Goal: Check status: Check status

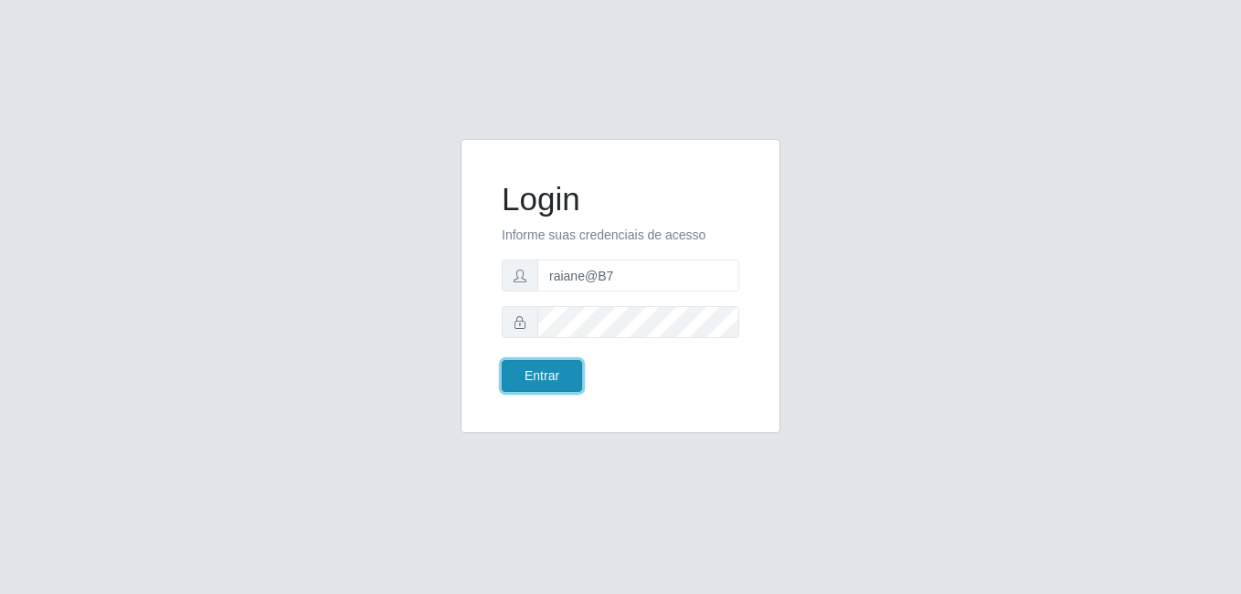
click at [542, 378] on button "Entrar" at bounding box center [542, 376] width 80 height 32
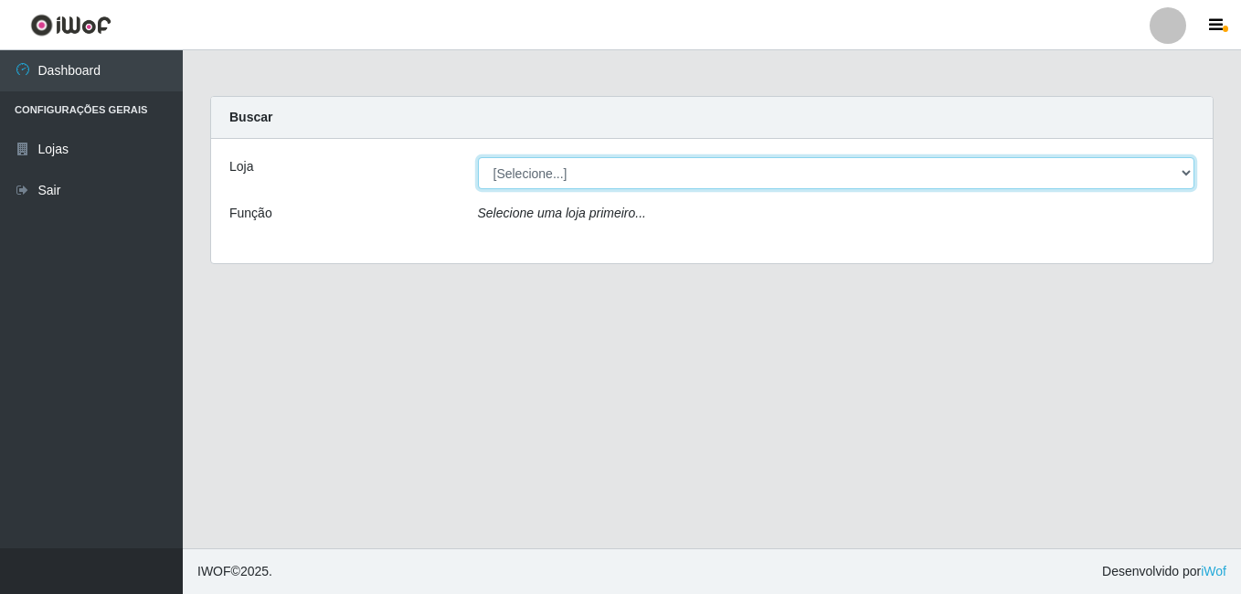
click at [831, 171] on select "[Selecione...] Bemais Supermercados - B7 Oitizeiro" at bounding box center [836, 173] width 717 height 32
select select "411"
click at [478, 157] on select "[Selecione...] Bemais Supermercados - B7 Oitizeiro" at bounding box center [836, 173] width 717 height 32
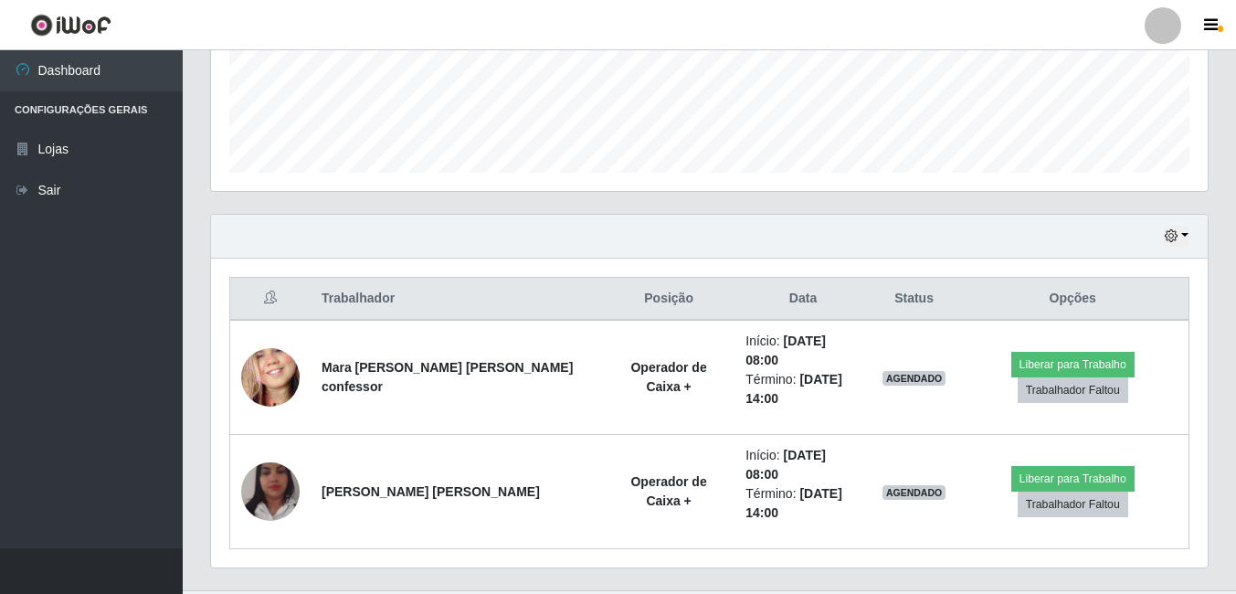
scroll to position [484, 0]
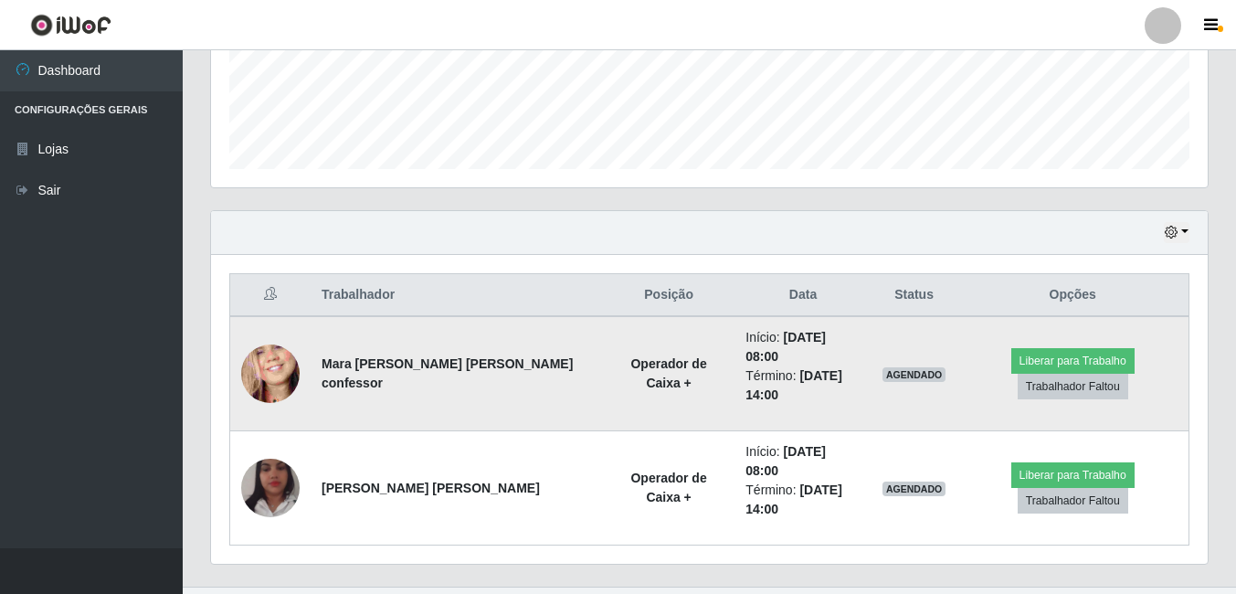
click at [263, 359] on img at bounding box center [270, 374] width 58 height 127
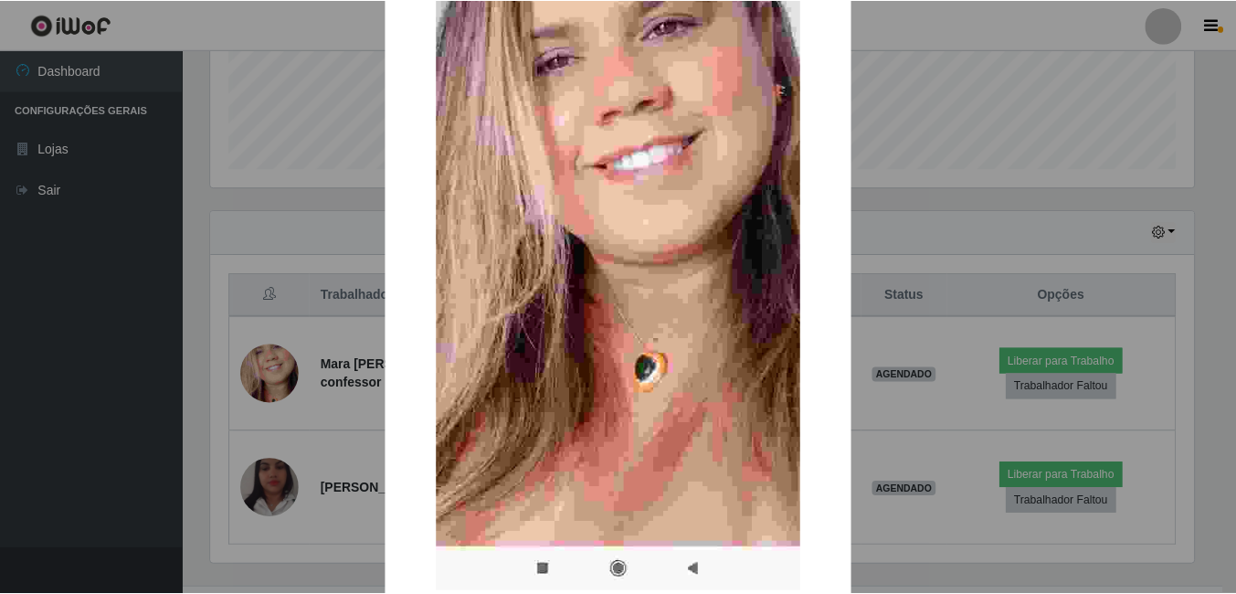
scroll to position [274, 0]
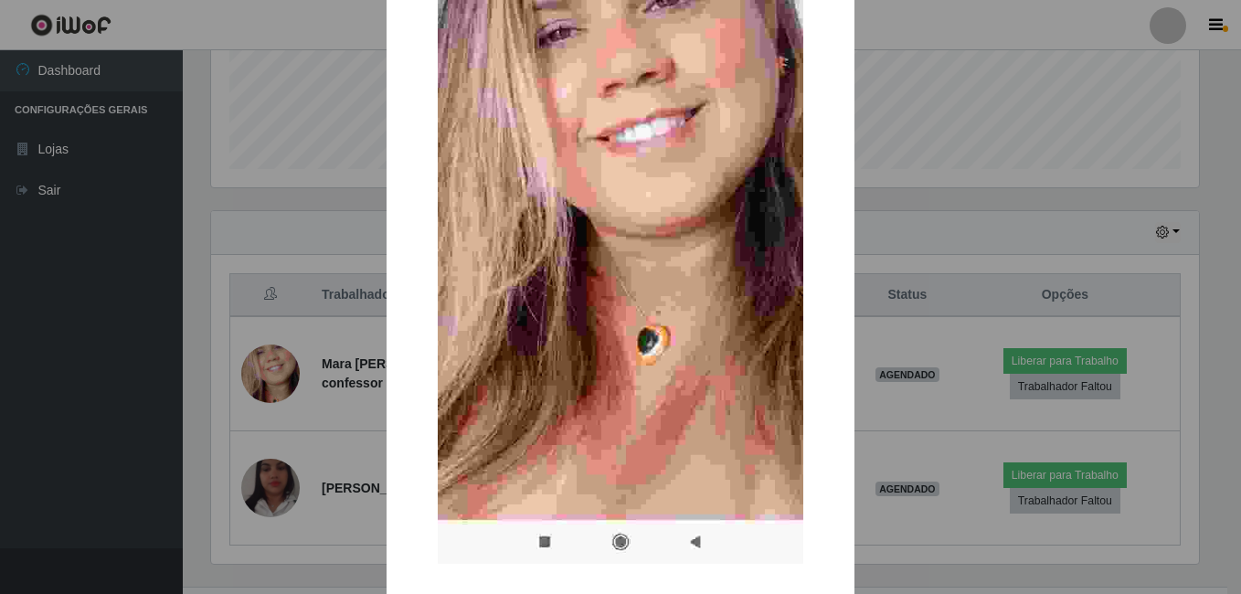
click at [265, 487] on div "× OK Cancel" at bounding box center [620, 297] width 1241 height 594
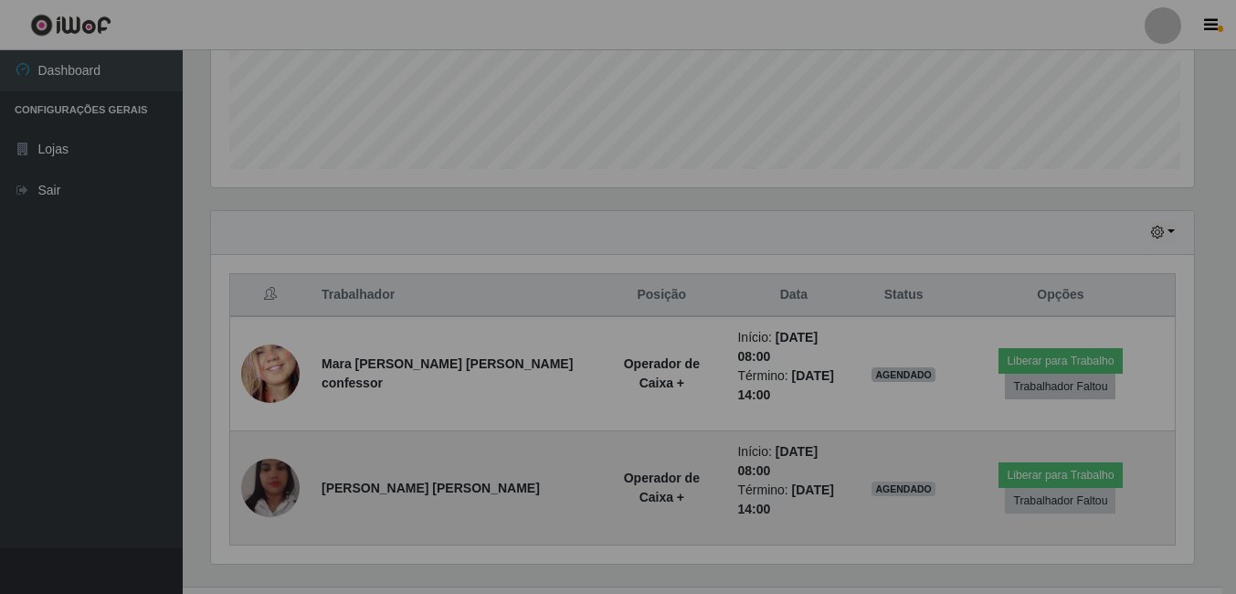
scroll to position [379, 997]
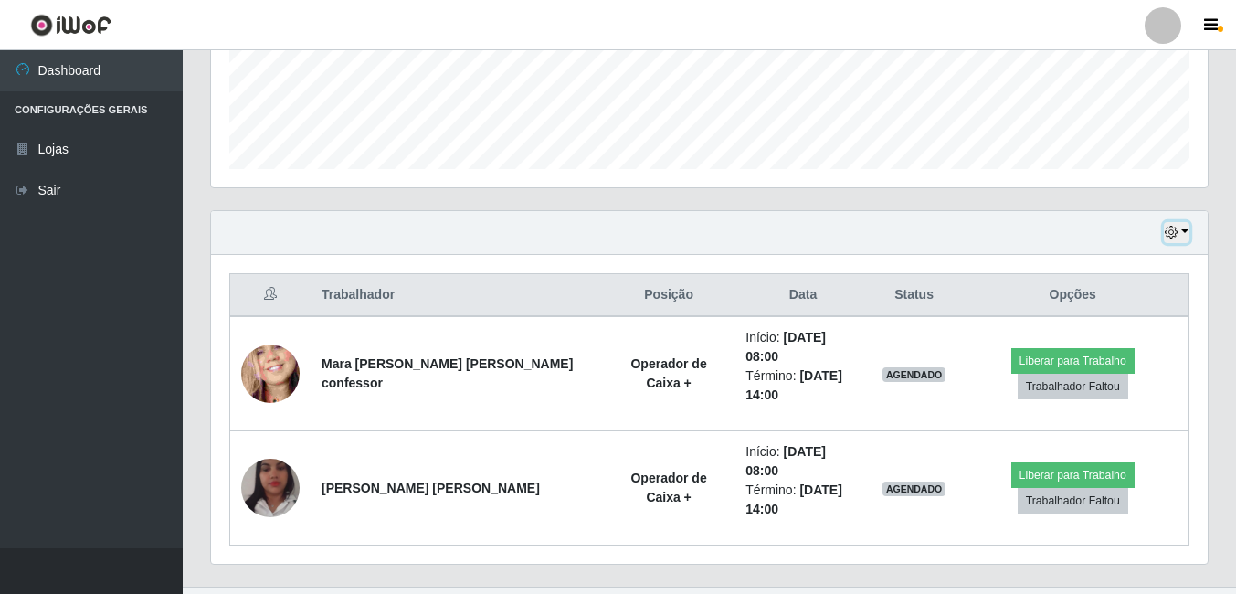
click at [1179, 230] on button "button" at bounding box center [1177, 232] width 26 height 21
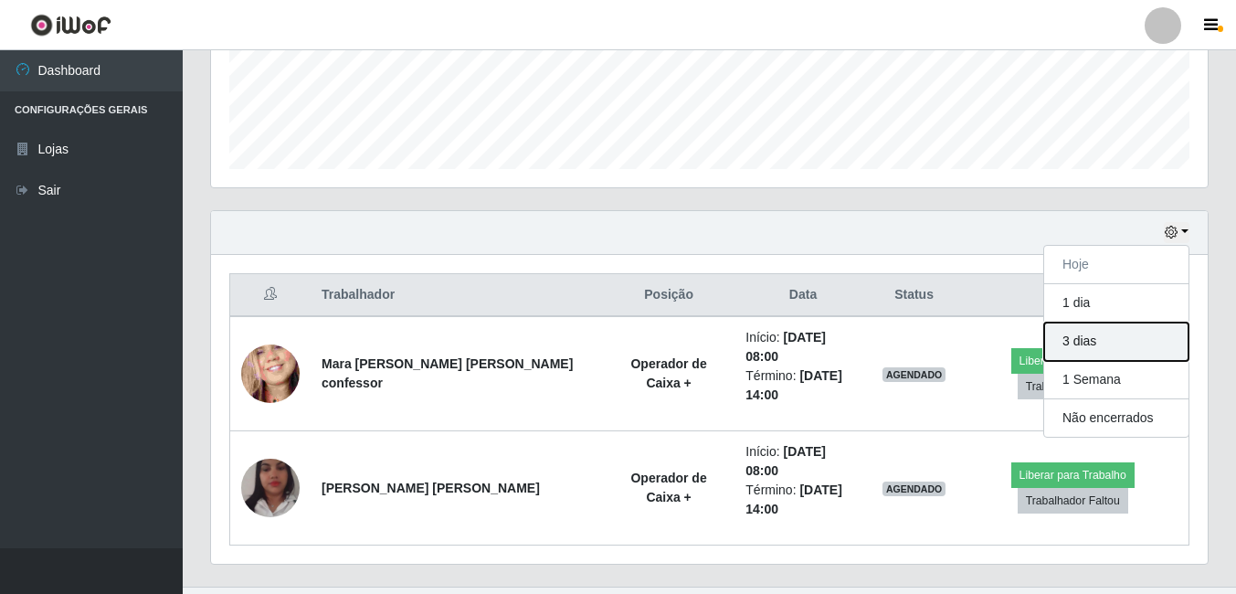
click at [1095, 351] on button "3 dias" at bounding box center [1116, 342] width 144 height 38
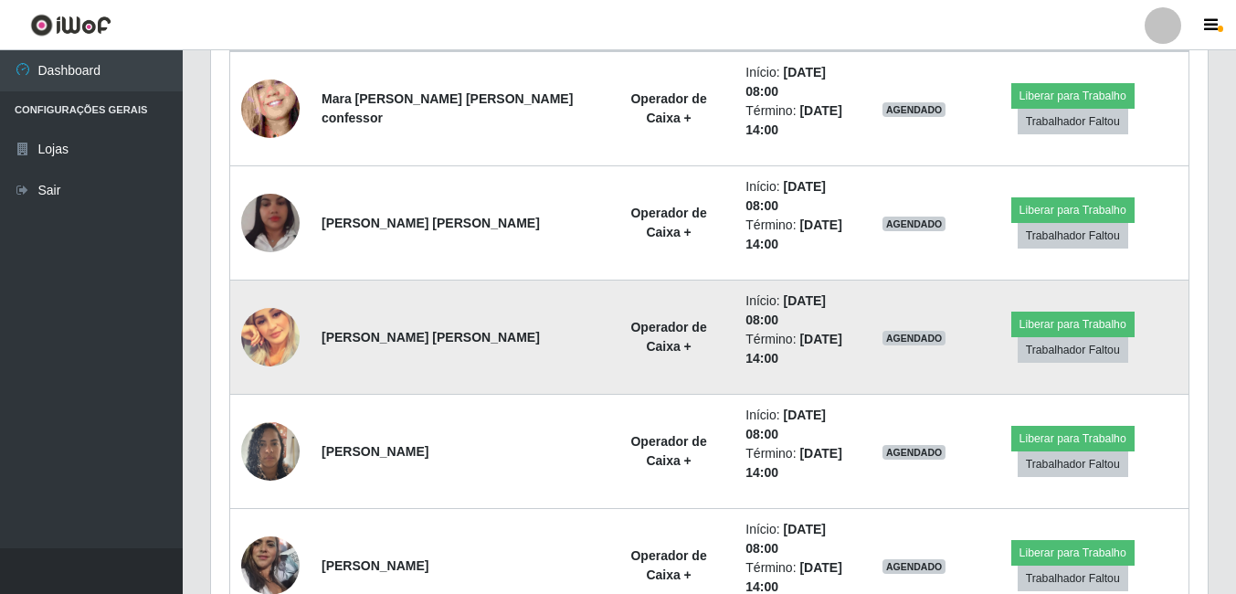
scroll to position [758, 0]
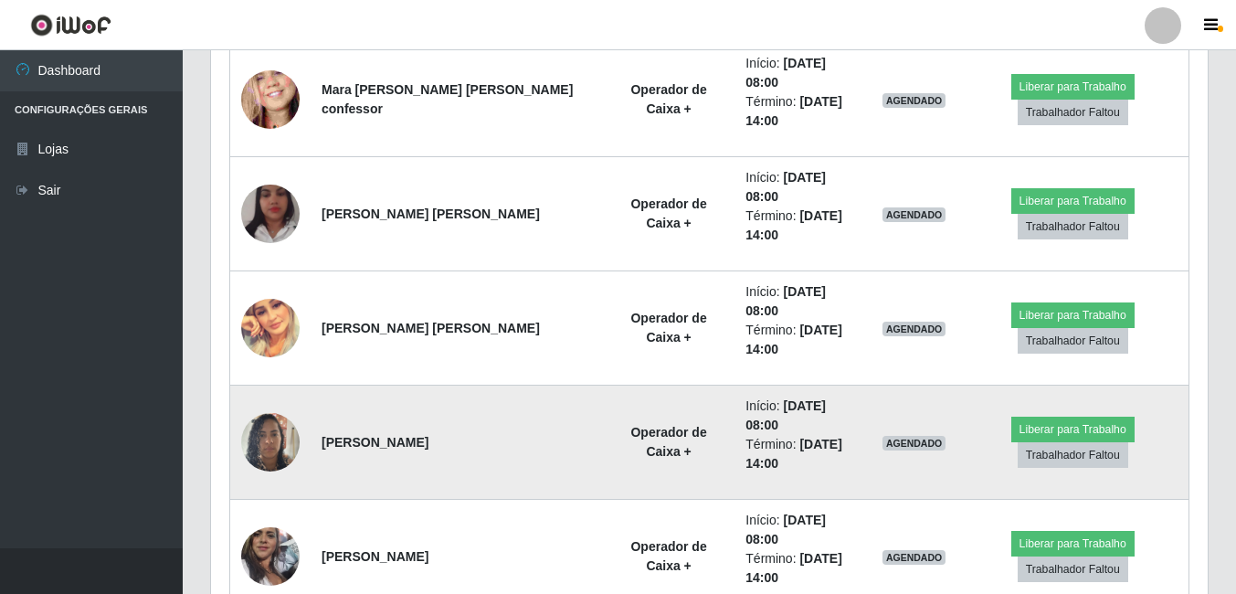
click at [268, 403] on img at bounding box center [270, 442] width 58 height 78
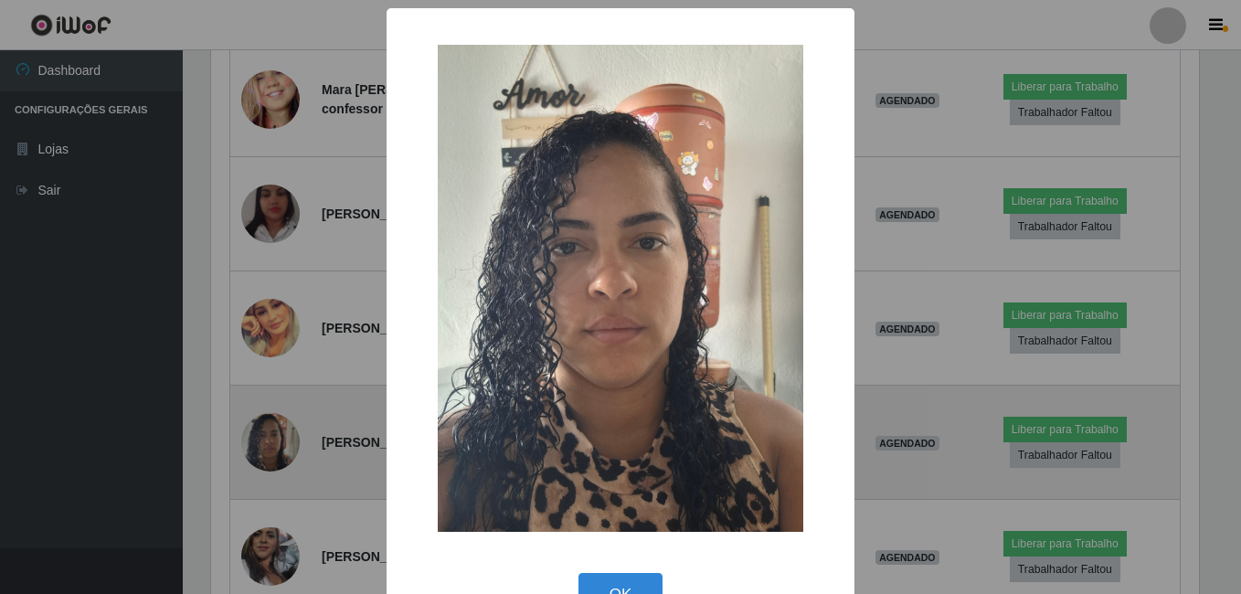
click at [268, 373] on div "× OK Cancel" at bounding box center [620, 297] width 1241 height 594
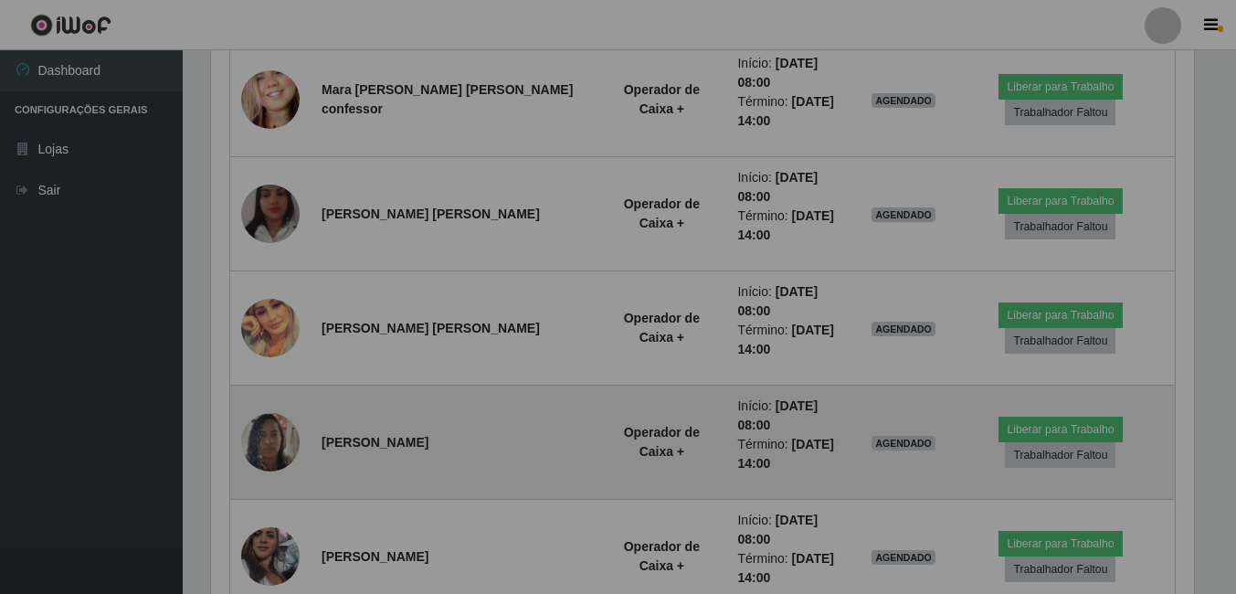
scroll to position [379, 997]
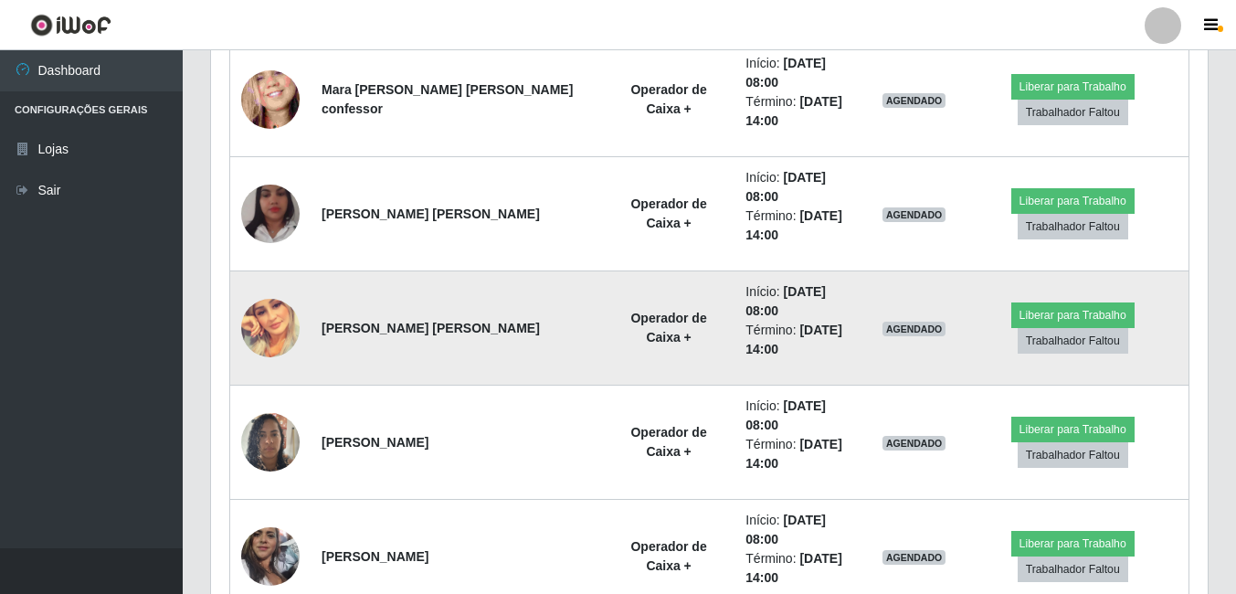
click at [263, 299] on img at bounding box center [270, 328] width 58 height 58
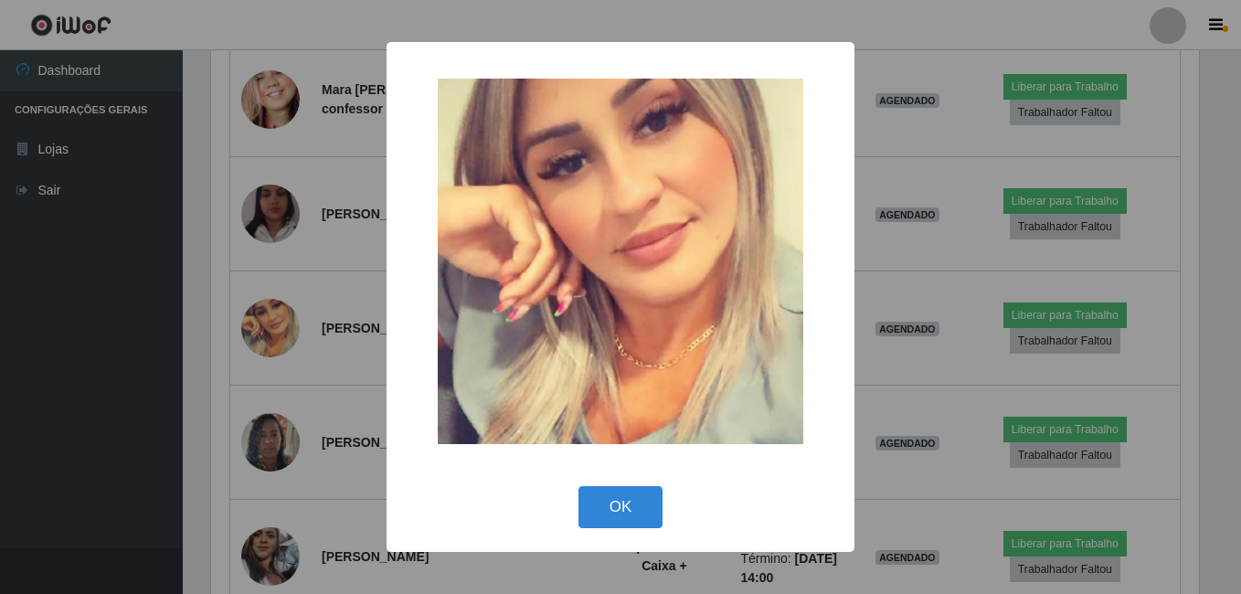
click at [264, 296] on div "× OK Cancel" at bounding box center [620, 297] width 1241 height 594
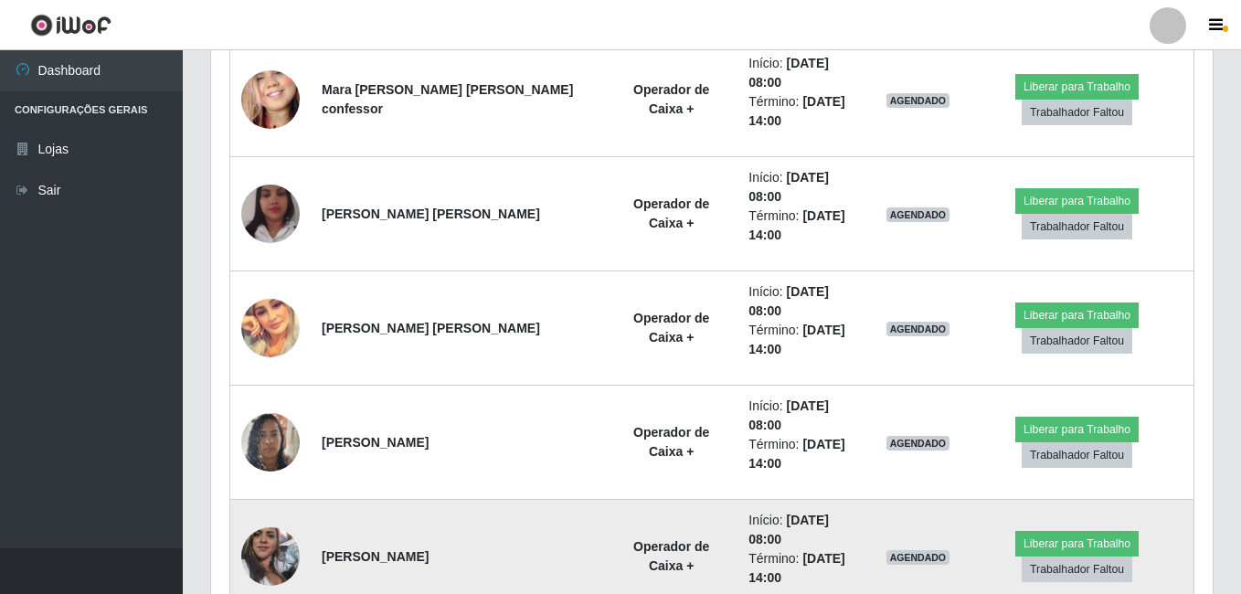
scroll to position [379, 997]
click at [262, 504] on img at bounding box center [270, 556] width 58 height 104
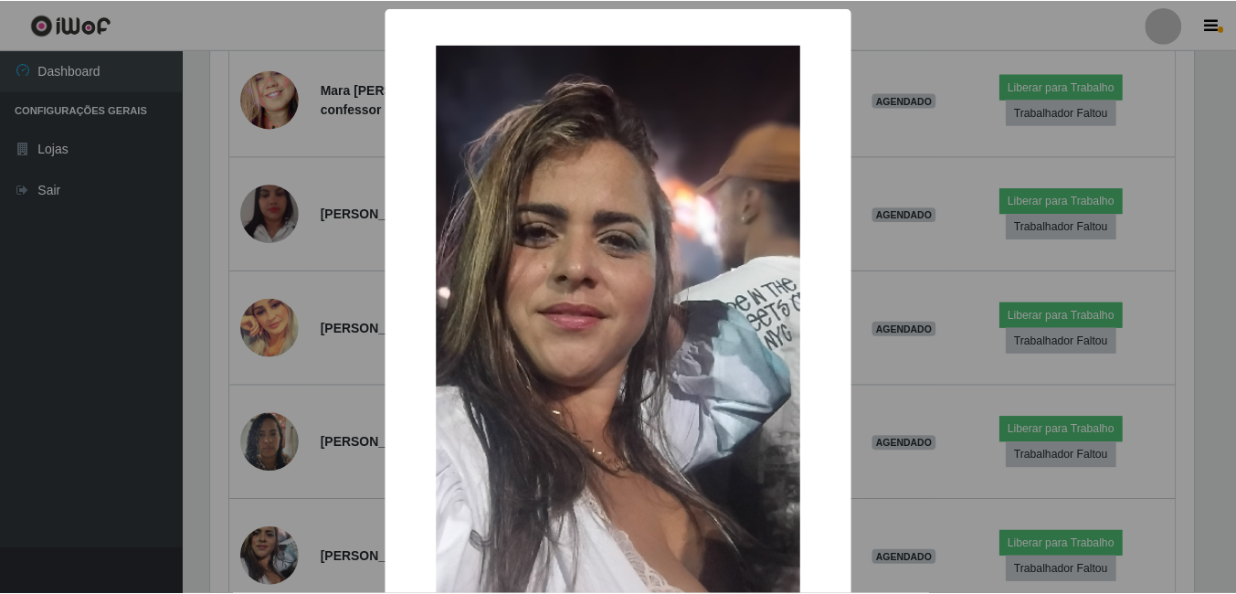
scroll to position [379, 988]
click at [262, 467] on div "× OK Cancel" at bounding box center [620, 297] width 1241 height 594
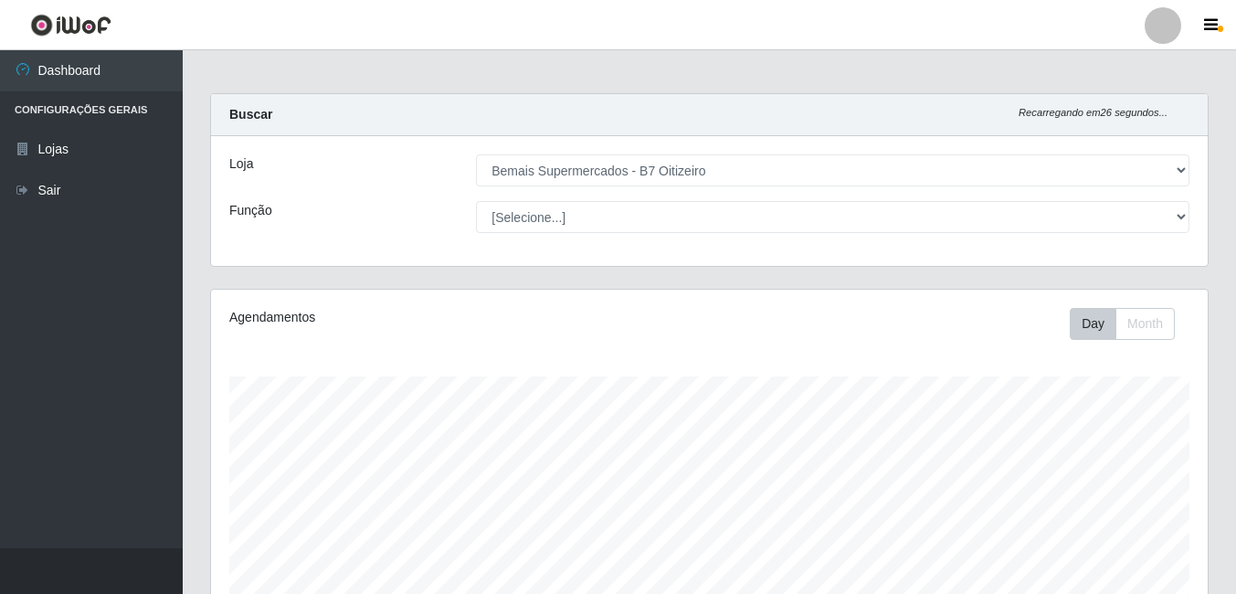
scroll to position [0, 0]
click at [1102, 326] on button "Day" at bounding box center [1093, 327] width 47 height 32
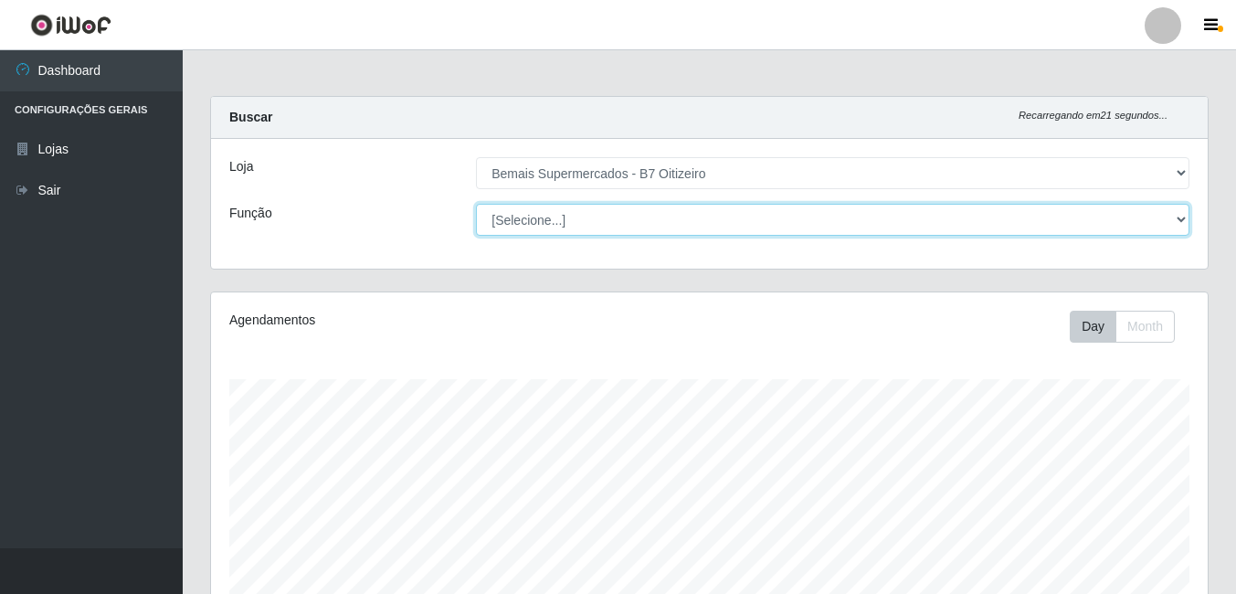
click at [647, 207] on select "[Selecione...] ASG ASG + ASG ++ Auxiliar de Estacionamento Auxiliar de Estacion…" at bounding box center [833, 220] width 714 height 32
click at [492, 215] on select "[Selecione...] ASG ASG + ASG ++ Auxiliar de Estacionamento Auxiliar de Estacion…" at bounding box center [833, 220] width 714 height 32
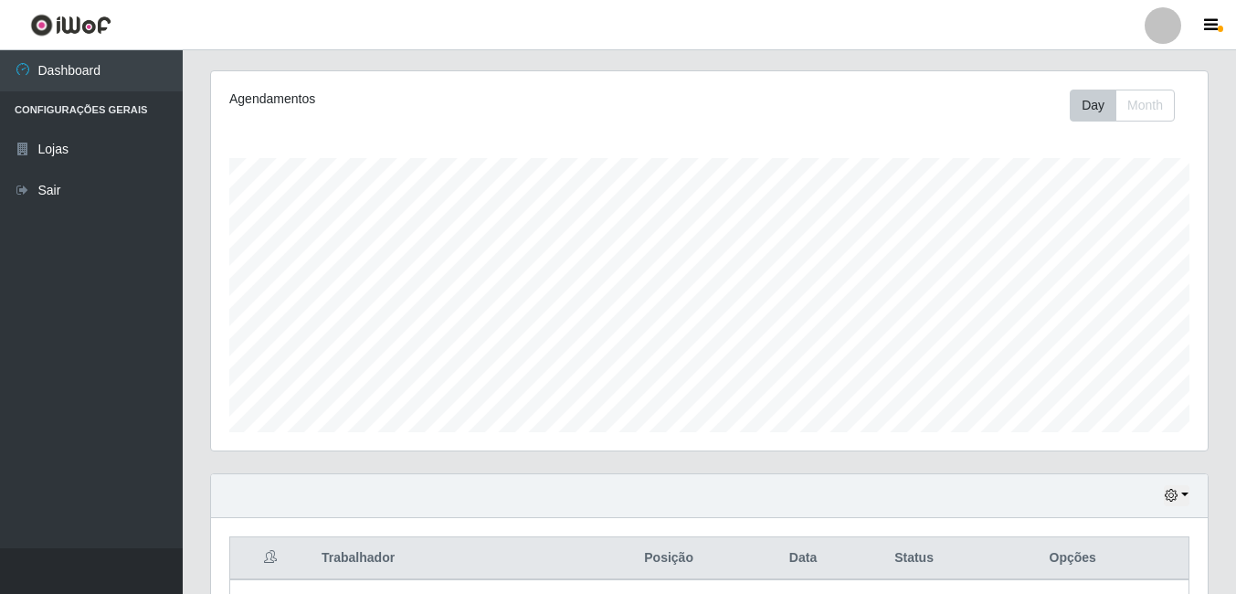
scroll to position [274, 0]
